Goal: Check status

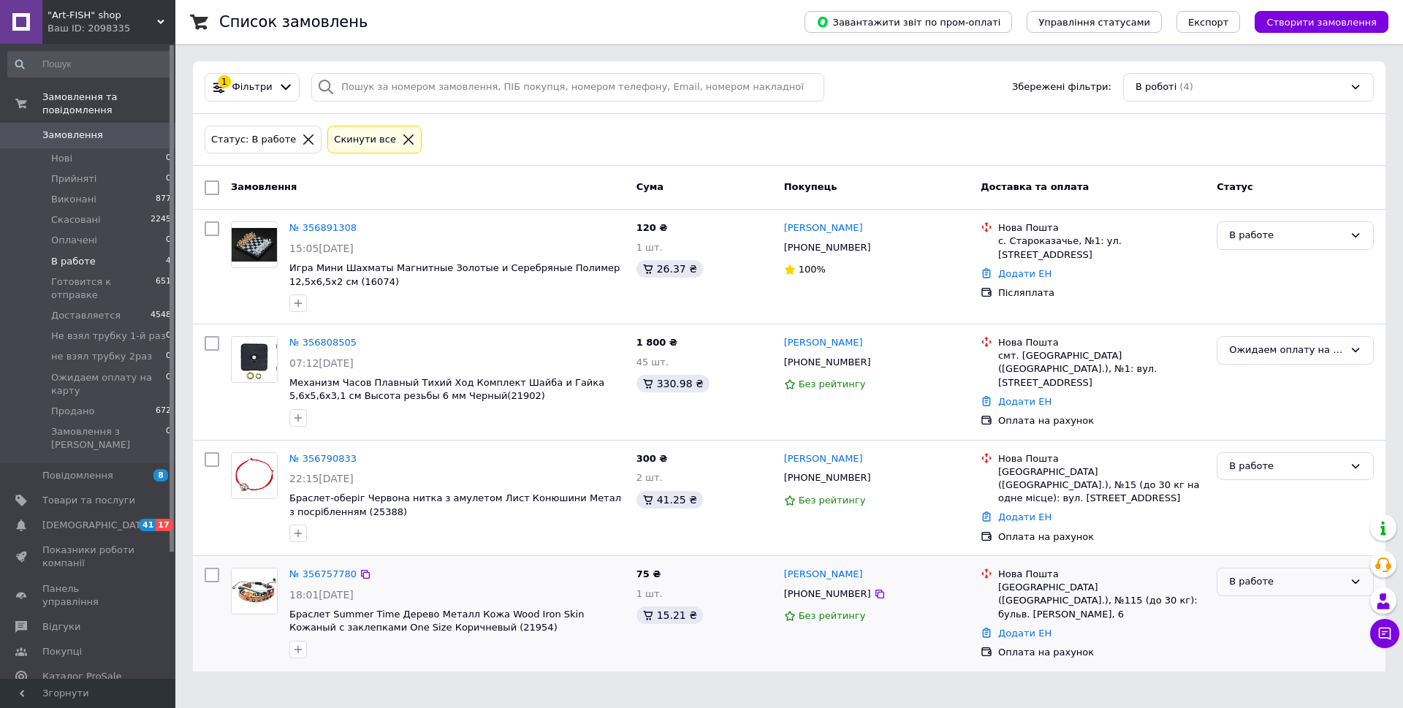
click at [1257, 579] on div "В работе" at bounding box center [1286, 581] width 115 height 15
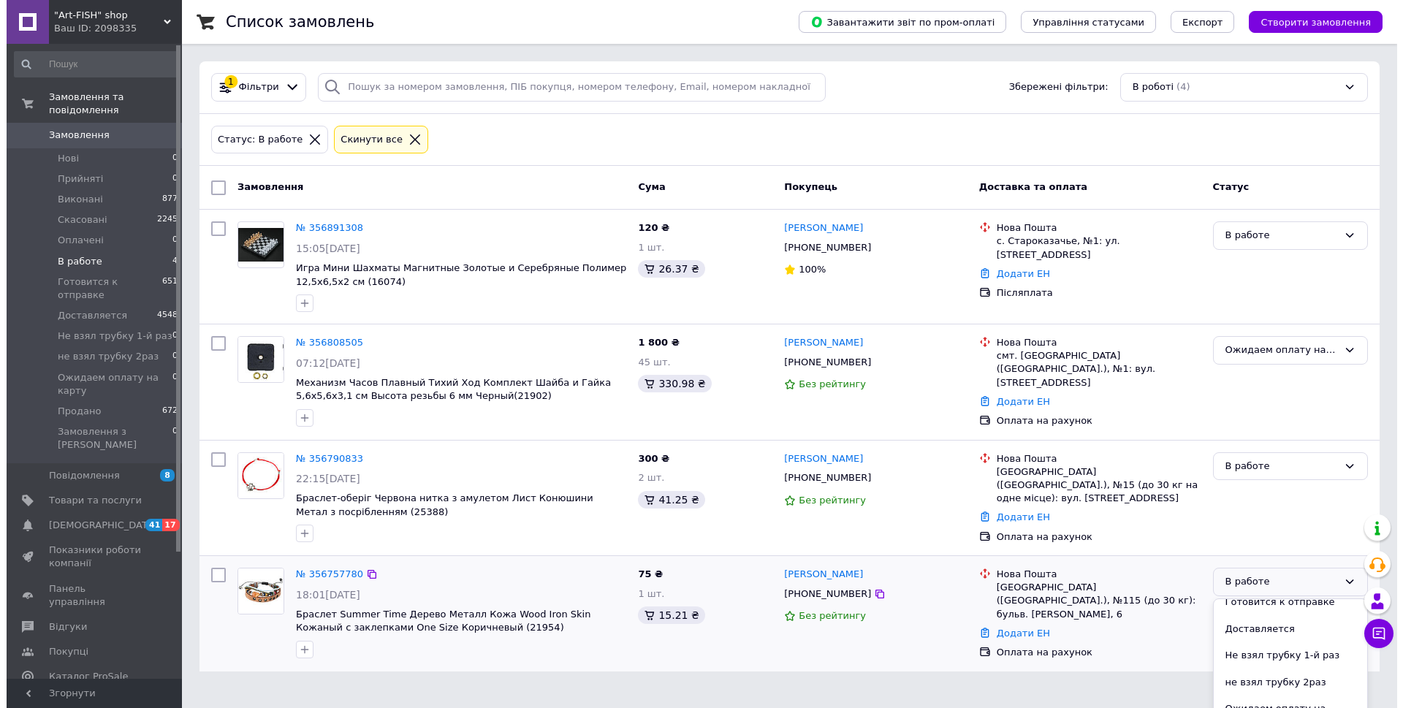
scroll to position [146, 0]
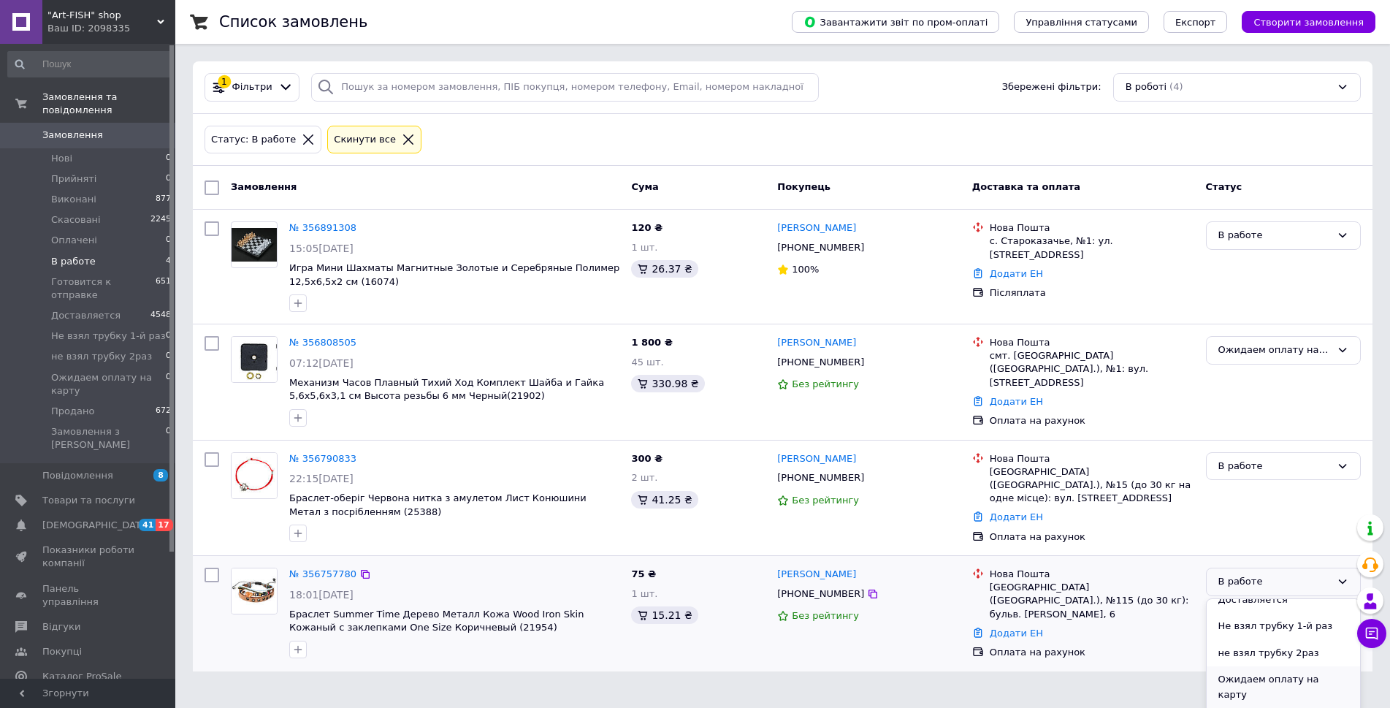
click at [1286, 677] on li "Ожидаем оплату на карту" at bounding box center [1283, 687] width 153 height 42
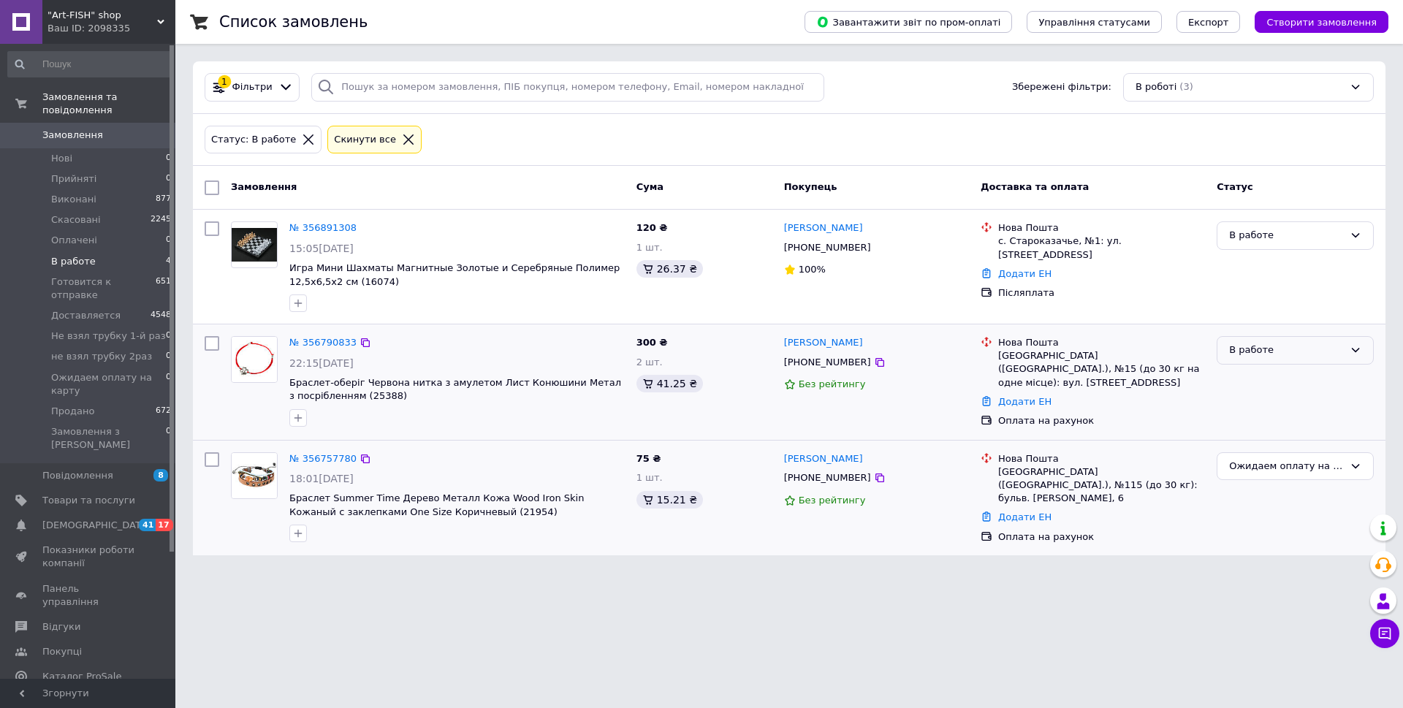
click at [1283, 356] on div "В работе" at bounding box center [1286, 350] width 115 height 15
click at [1289, 452] on li "Ожидаем оплату на карту" at bounding box center [1295, 456] width 156 height 42
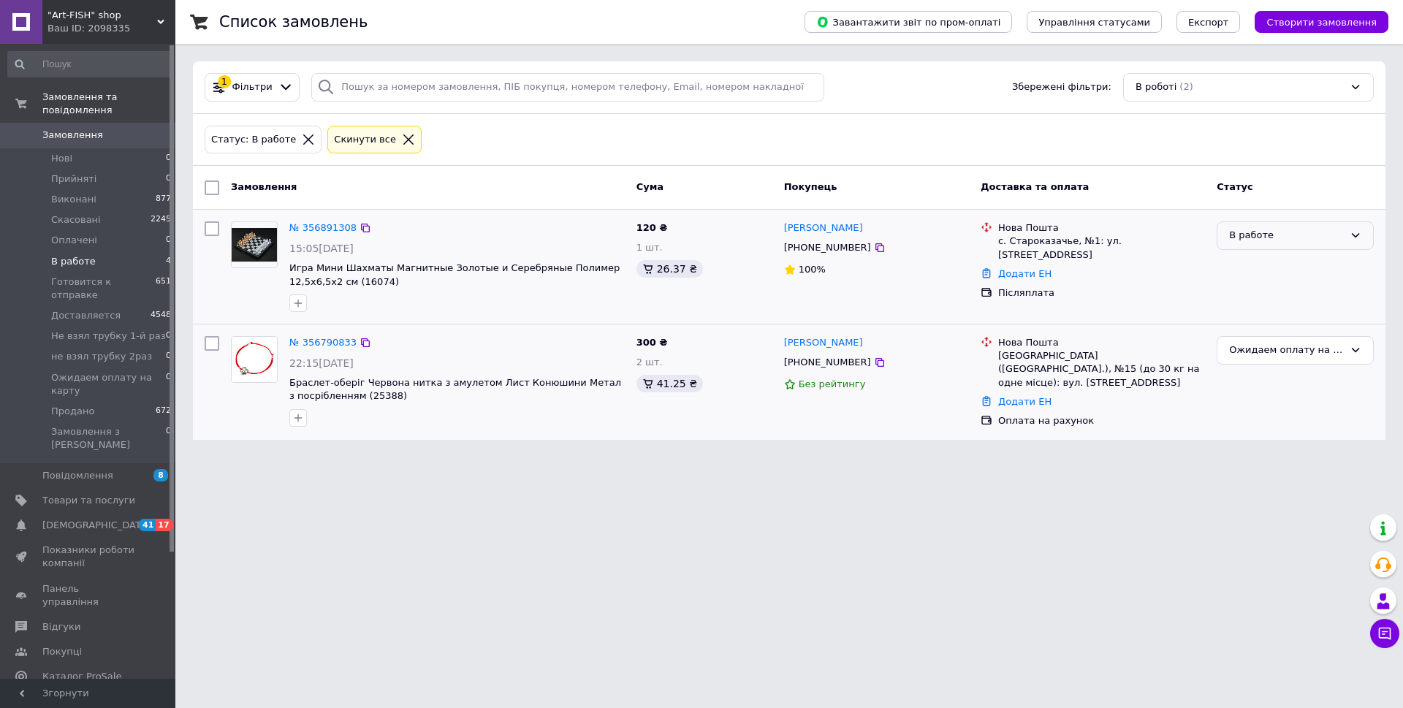
click at [1308, 231] on div "В работе" at bounding box center [1286, 235] width 115 height 15
click at [1328, 356] on li "Ожидаем оплату на карту" at bounding box center [1295, 364] width 156 height 42
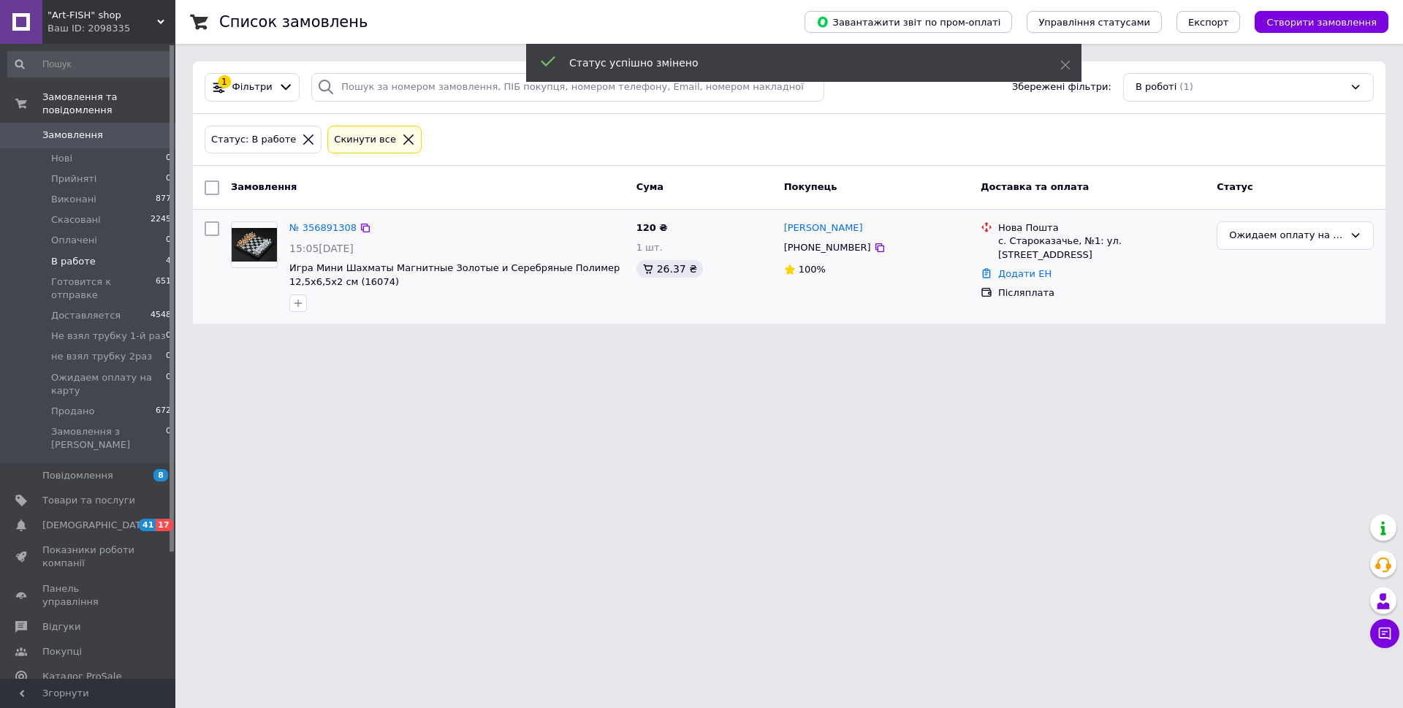
click at [57, 255] on span "В работе" at bounding box center [73, 261] width 45 height 13
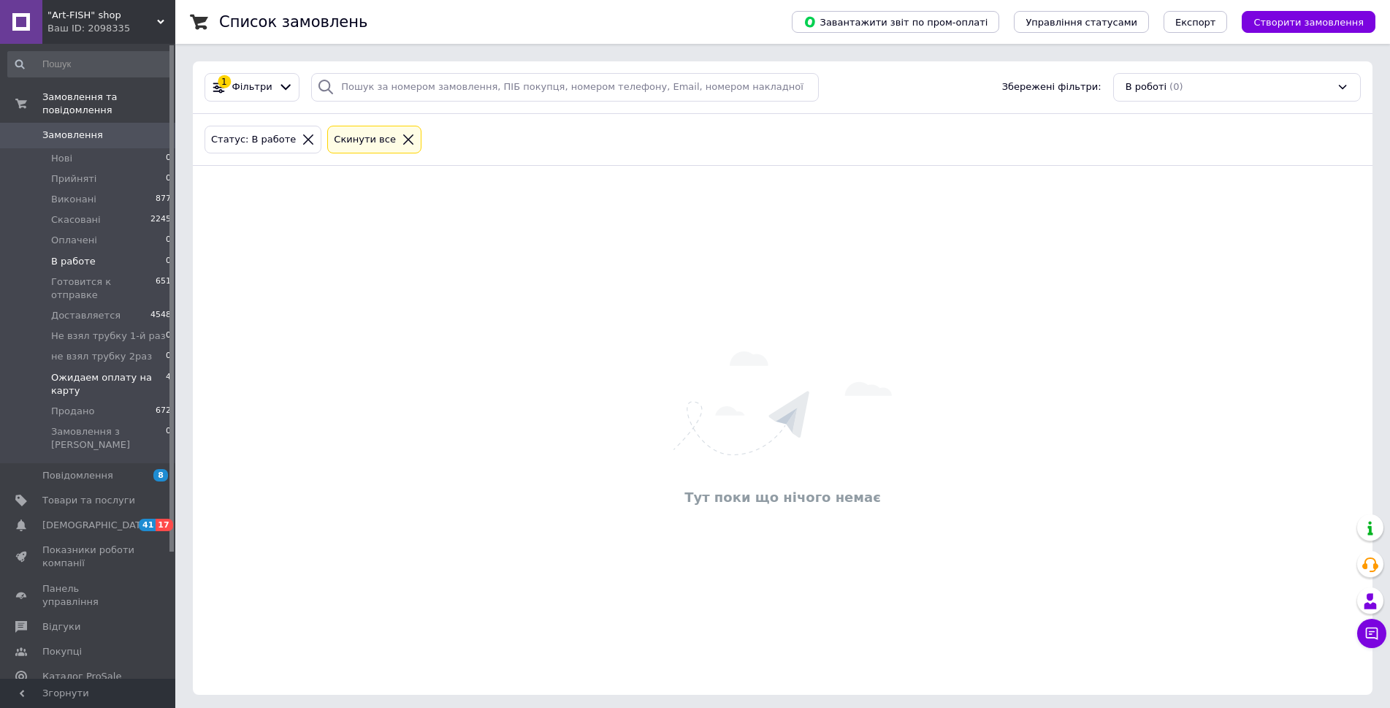
click at [98, 371] on span "Ожидаем оплату на карту" at bounding box center [108, 384] width 115 height 26
